Goal: Find specific page/section: Find specific page/section

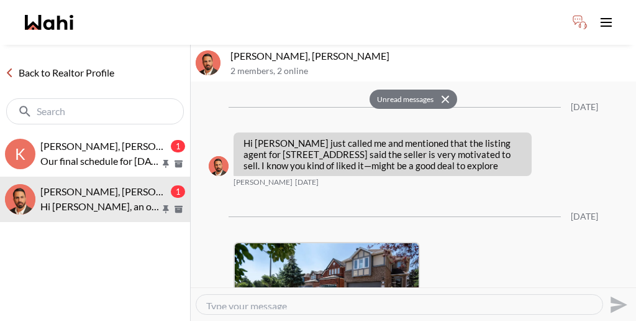
scroll to position [1957, 0]
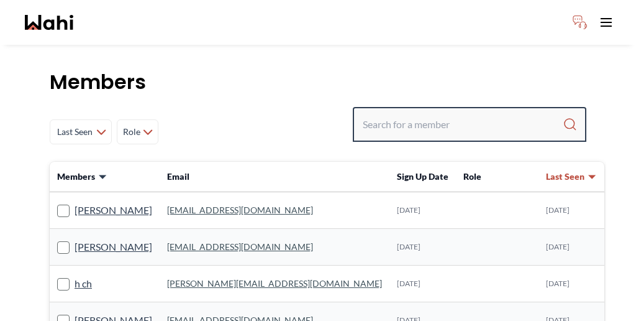
click at [474, 113] on input "Search input" at bounding box center [463, 124] width 200 height 22
type input "[PERSON_NAME]"
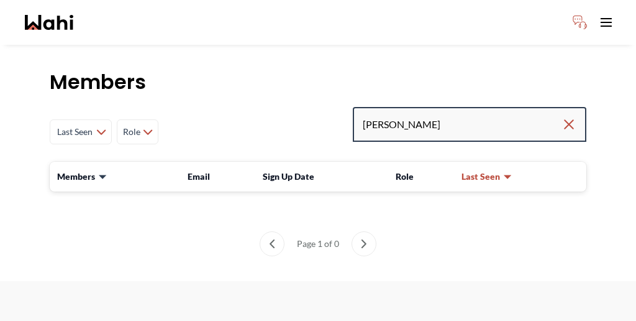
click at [440, 113] on input "[PERSON_NAME]" at bounding box center [462, 124] width 199 height 22
type input "[PERSON_NAME]"
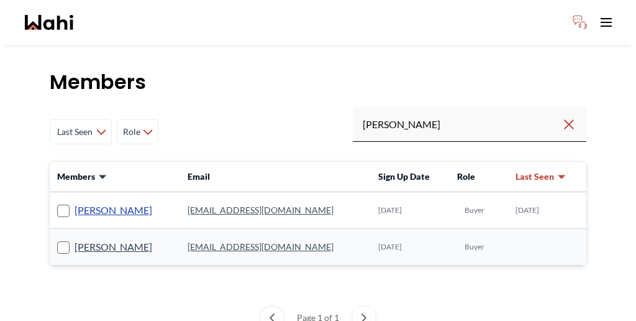
click at [92, 202] on link "[PERSON_NAME]" at bounding box center [114, 210] width 78 height 16
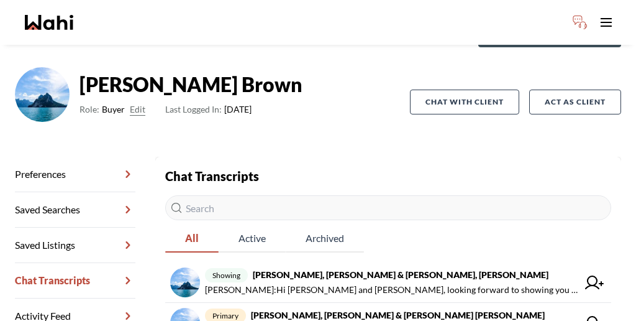
scroll to position [73, 0]
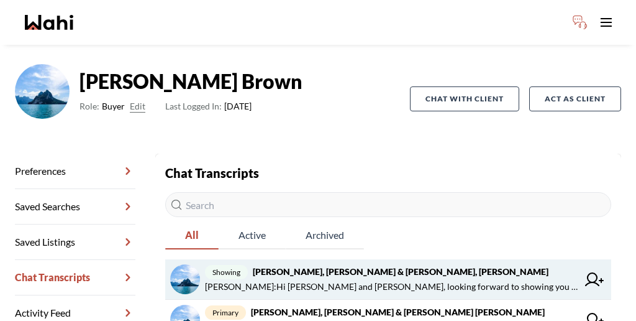
click at [327, 279] on span "Khalid Rizkana : Hi Jason and Lauryn, looking forward to showing you the home t…" at bounding box center [391, 286] width 373 height 15
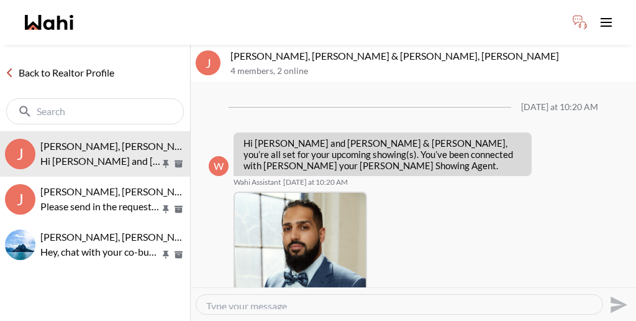
scroll to position [285, 0]
